Goal: Find specific page/section: Find specific page/section

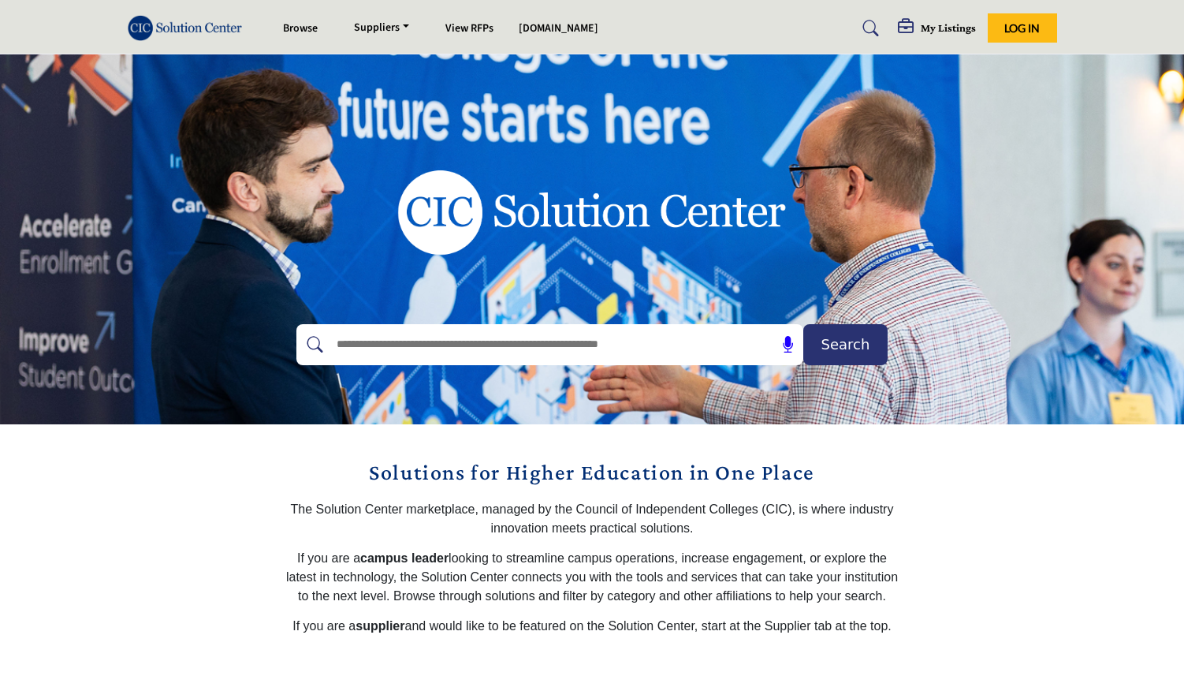
scroll to position [46, 0]
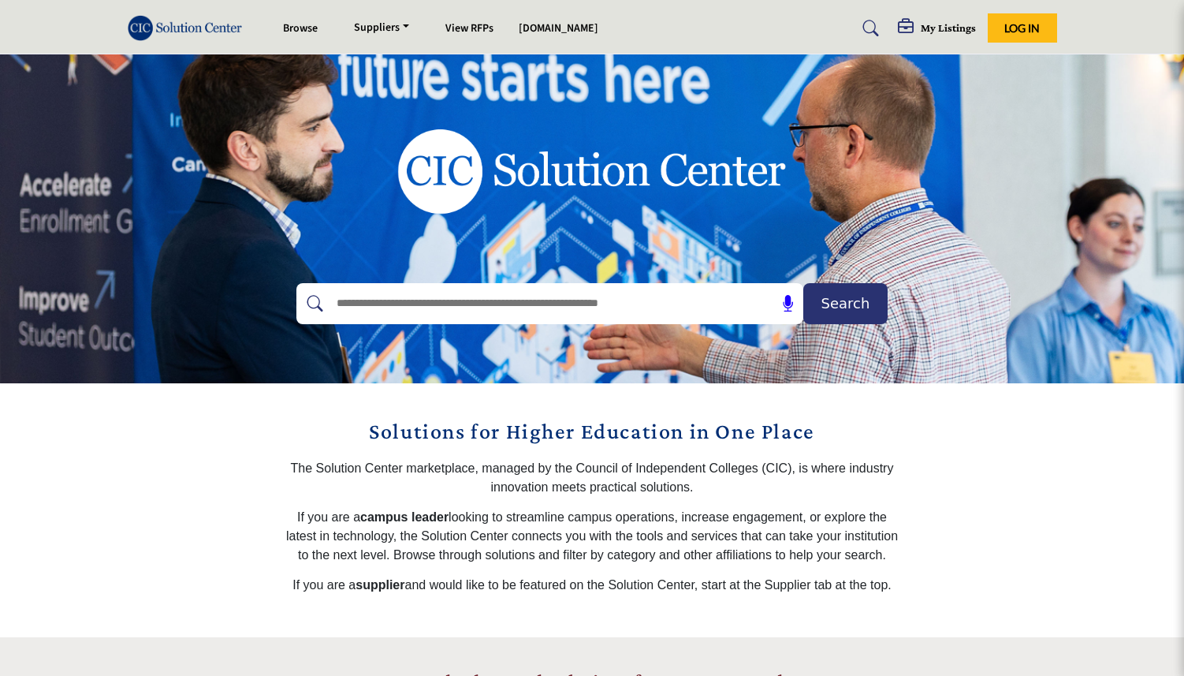
click at [583, 300] on input "text" at bounding box center [516, 304] width 376 height 24
type input "********"
click at [847, 309] on span "Search" at bounding box center [845, 302] width 49 height 21
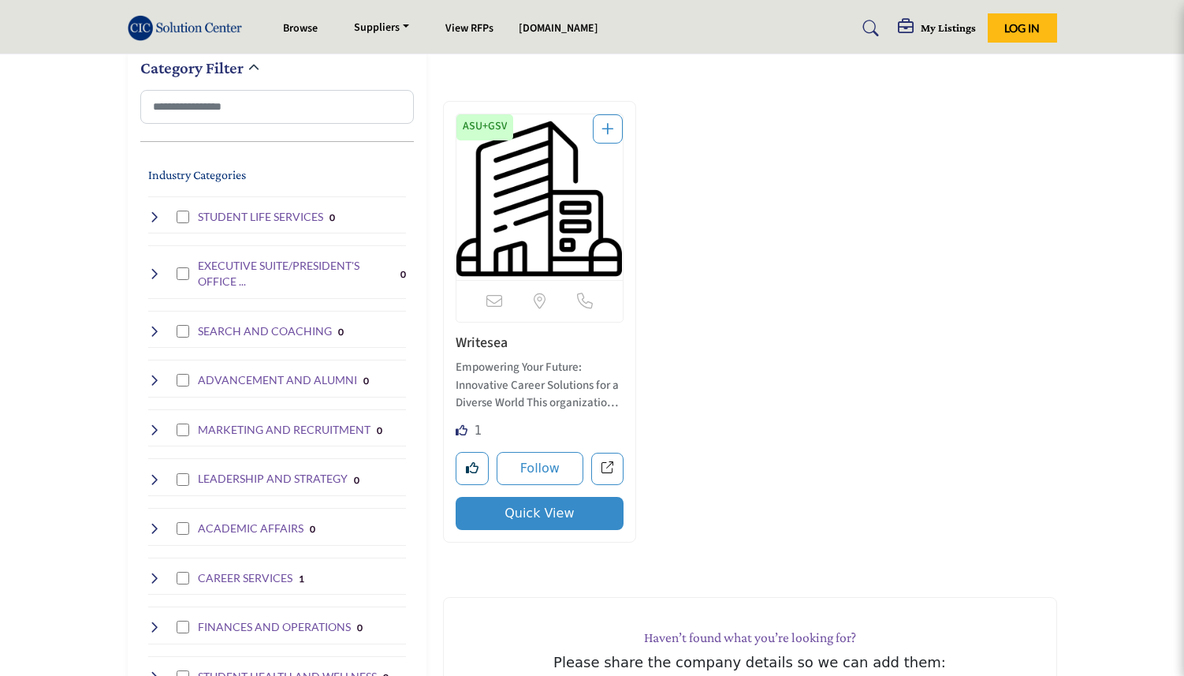
scroll to position [369, 0]
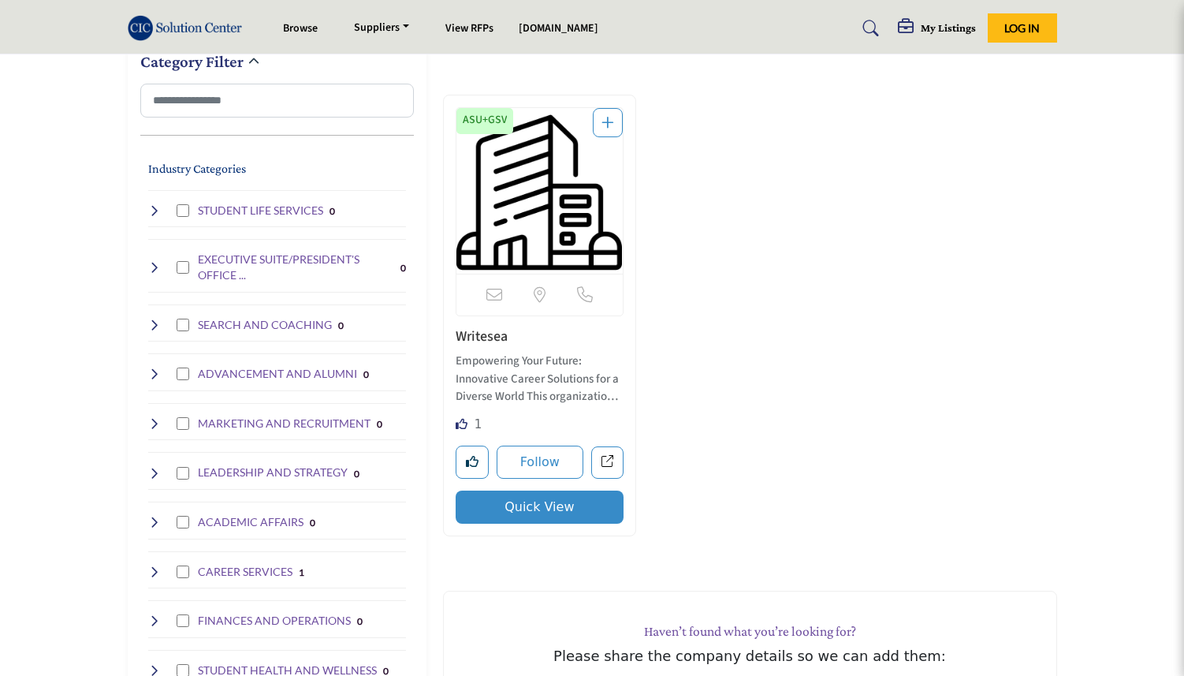
click at [501, 336] on link "Writesea" at bounding box center [482, 336] width 52 height 20
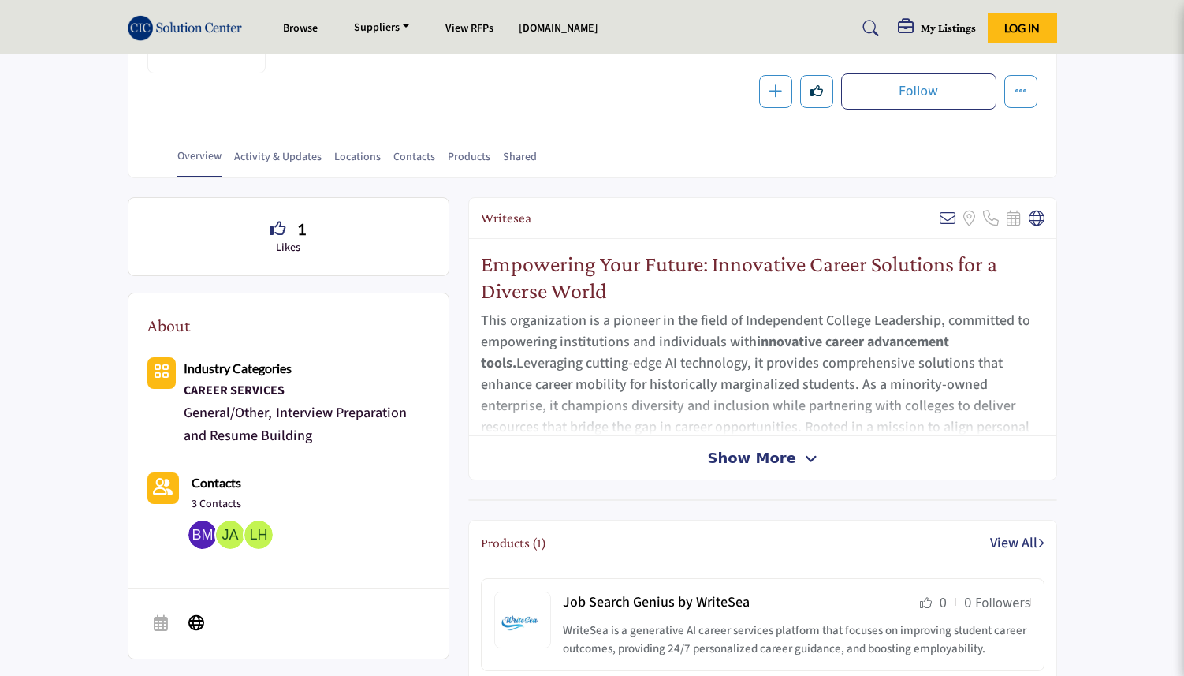
scroll to position [249, 0]
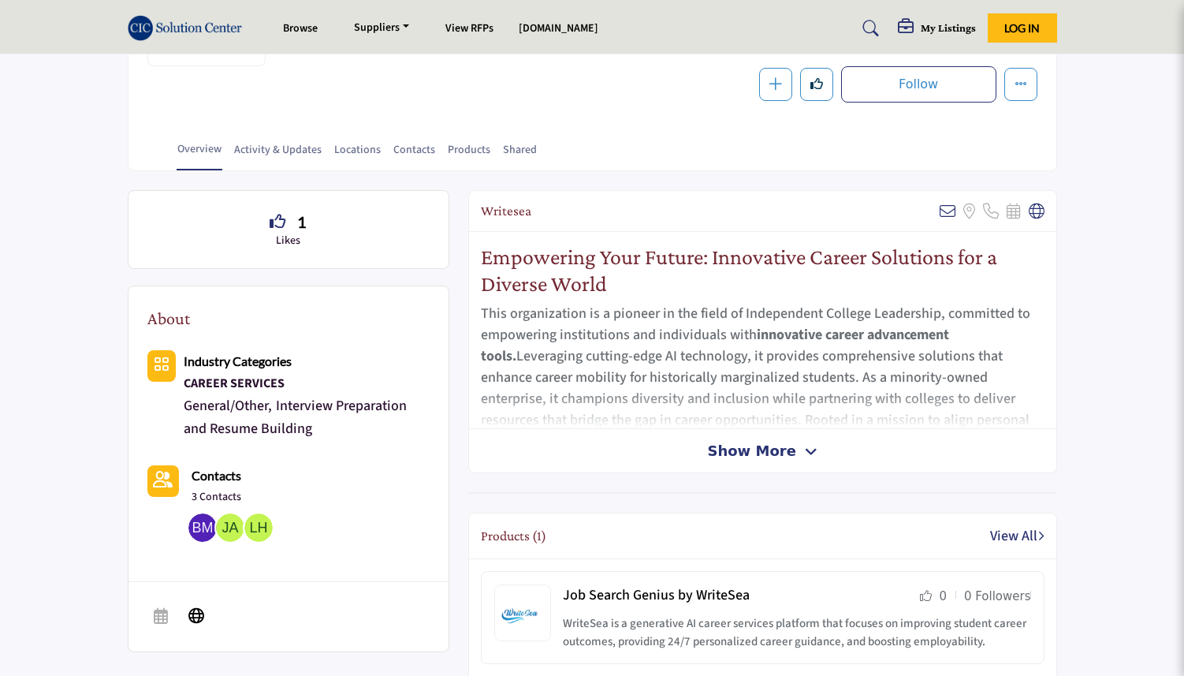
click at [721, 448] on span "Show More" at bounding box center [751, 450] width 88 height 21
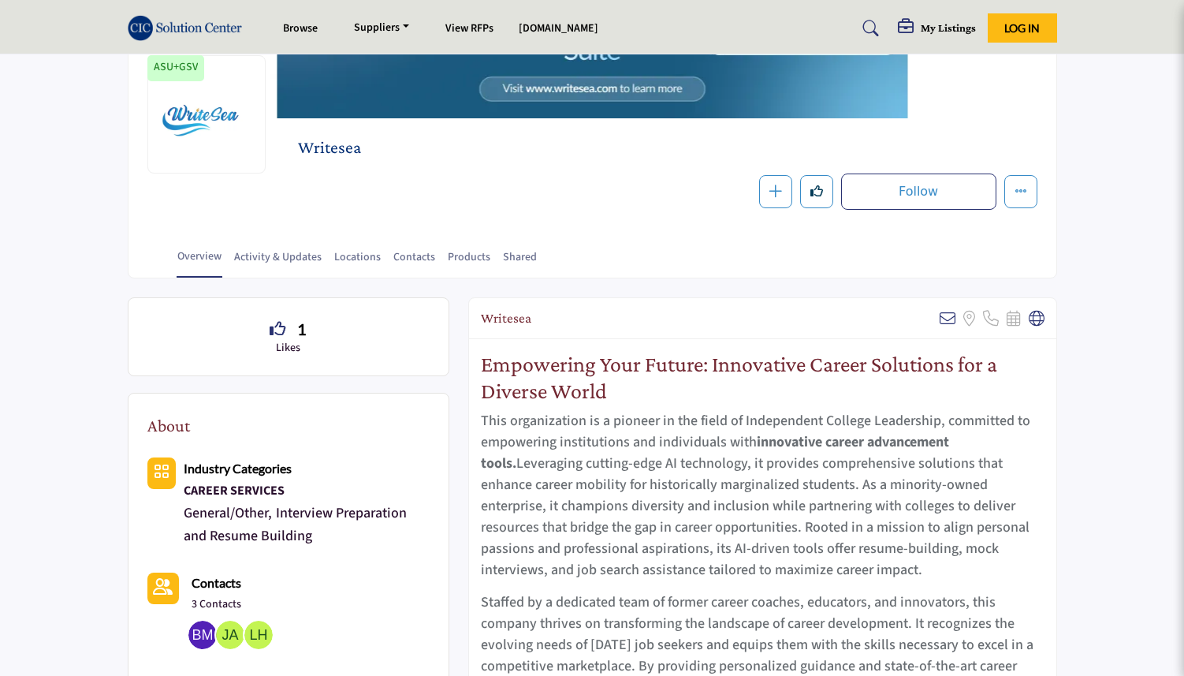
scroll to position [0, 0]
